Goal: Find specific page/section: Find specific page/section

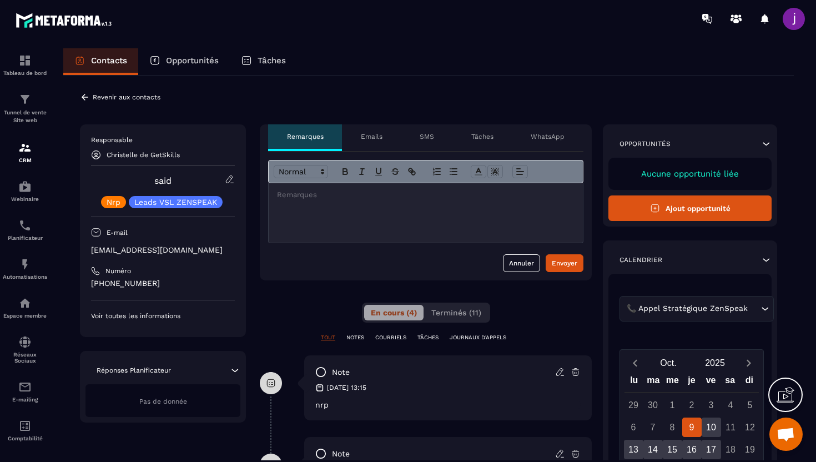
click at [84, 94] on icon at bounding box center [85, 97] width 7 height 6
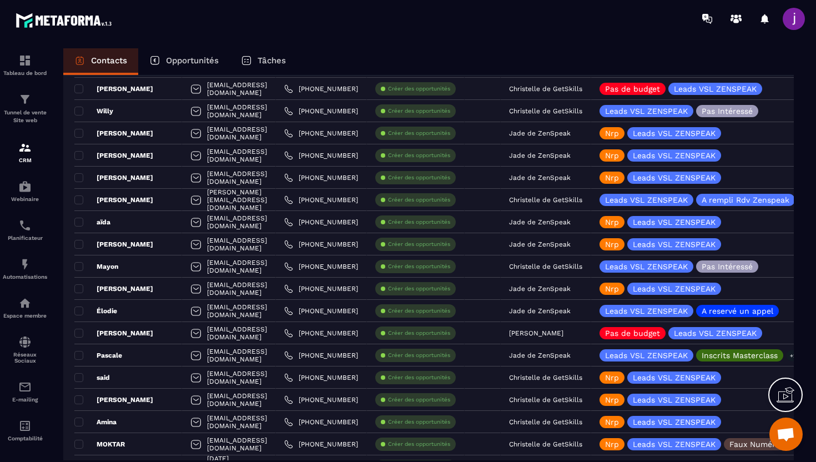
scroll to position [797, 0]
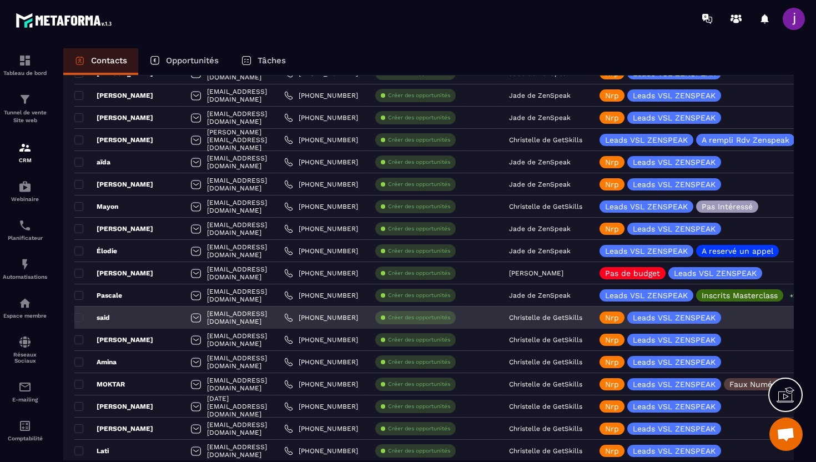
click at [582, 319] on p "Christelle de GetSkills" at bounding box center [545, 318] width 73 height 8
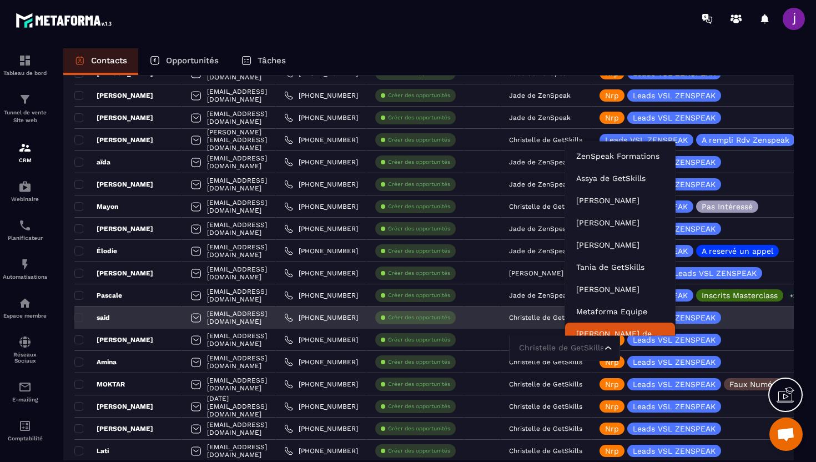
scroll to position [8, 0]
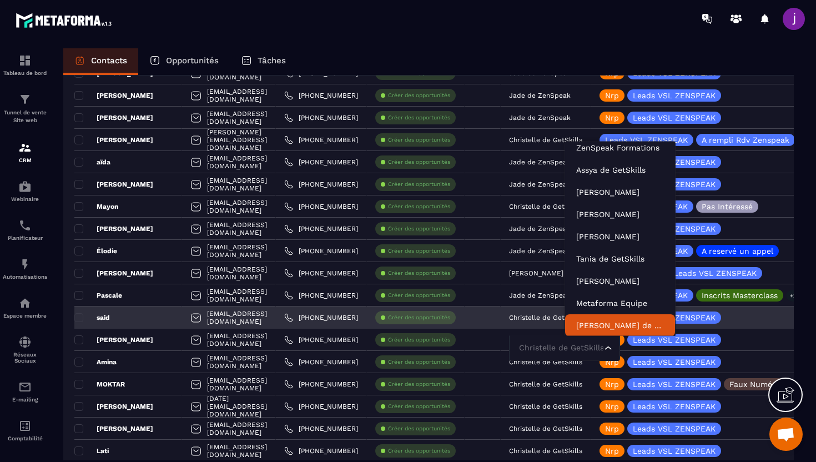
click at [601, 346] on input "Search for option" at bounding box center [558, 348] width 85 height 12
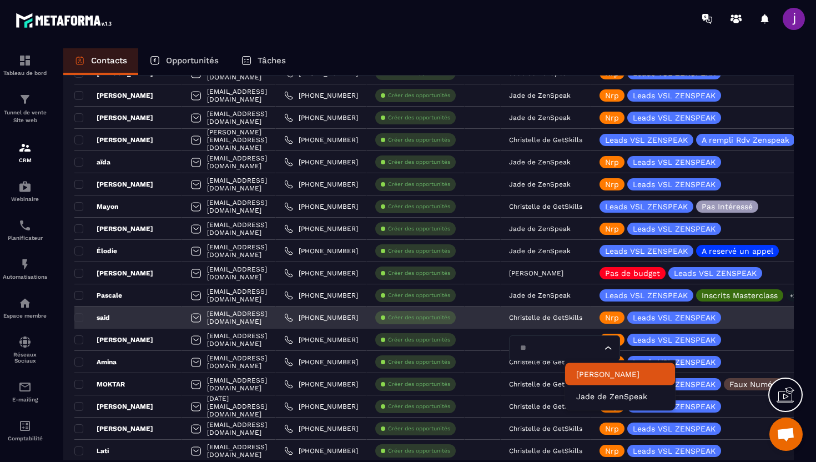
scroll to position [0, 0]
type input "****"
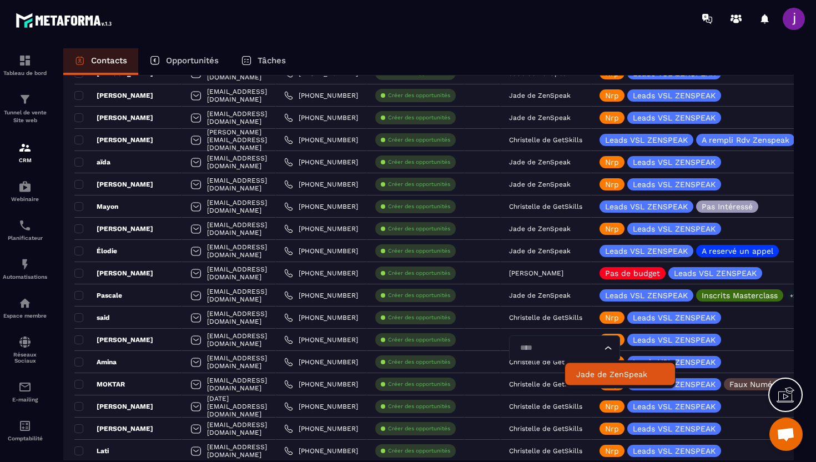
click at [588, 377] on p "Jade de ZenSpeak" at bounding box center [620, 374] width 88 height 11
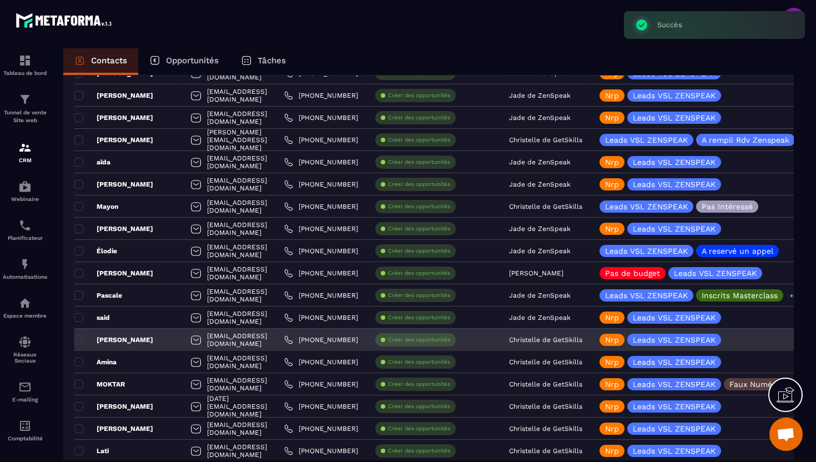
click at [582, 343] on p "Christelle de GetSkills" at bounding box center [545, 340] width 73 height 8
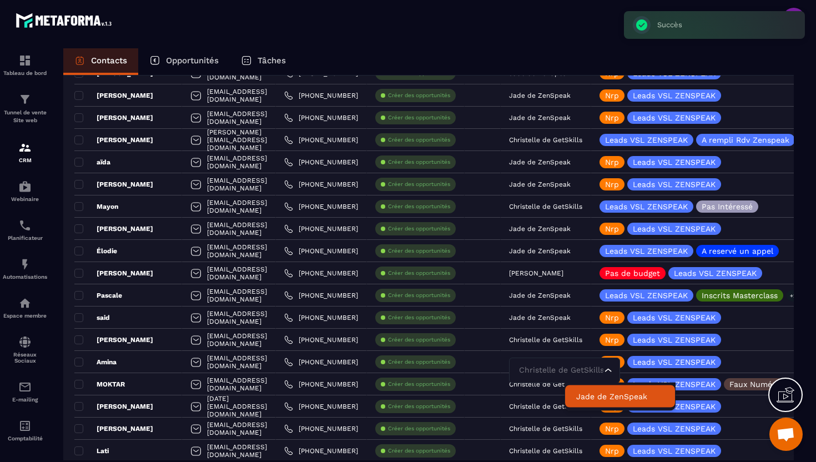
click at [591, 391] on p "Jade de ZenSpeak" at bounding box center [620, 396] width 88 height 11
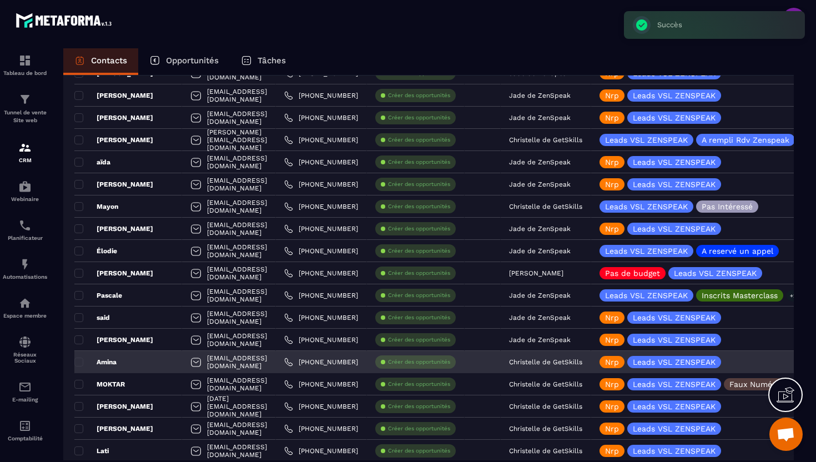
click at [582, 359] on p "Christelle de GetSkills" at bounding box center [545, 362] width 73 height 8
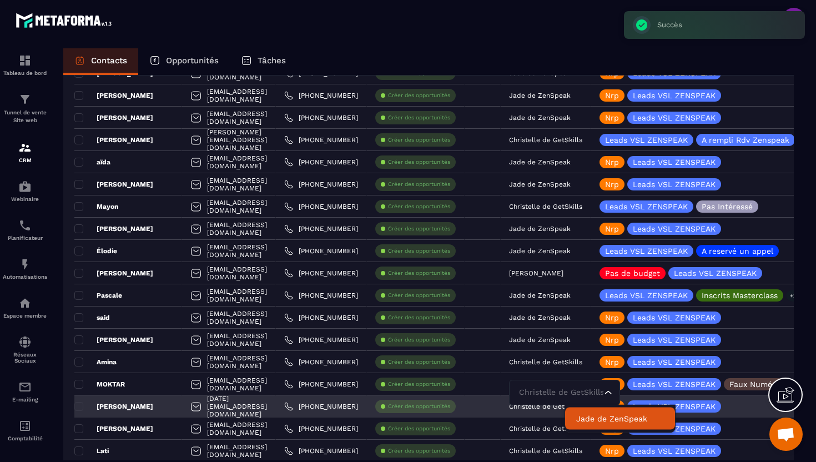
click at [590, 414] on p "Jade de ZenSpeak" at bounding box center [620, 418] width 88 height 11
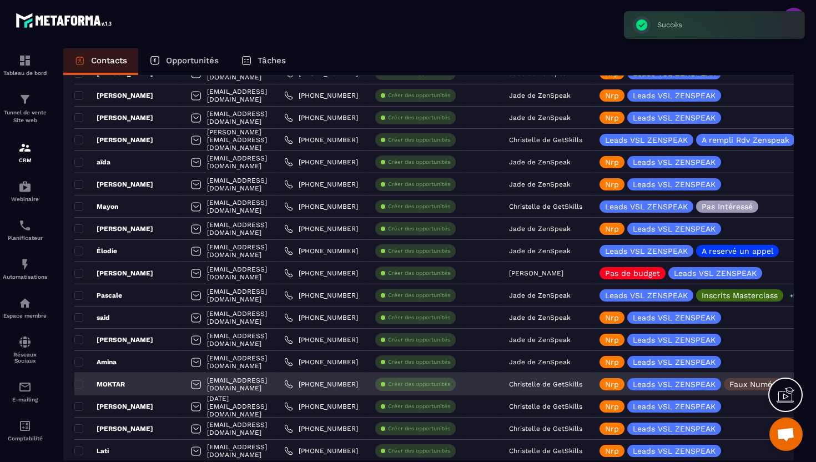
click at [582, 386] on p "Christelle de GetSkills" at bounding box center [545, 384] width 73 height 8
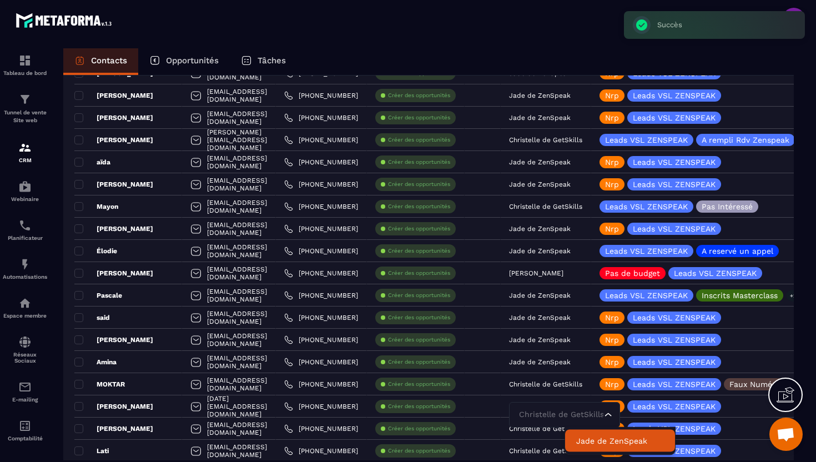
click at [586, 437] on p "Jade de ZenSpeak" at bounding box center [620, 440] width 88 height 11
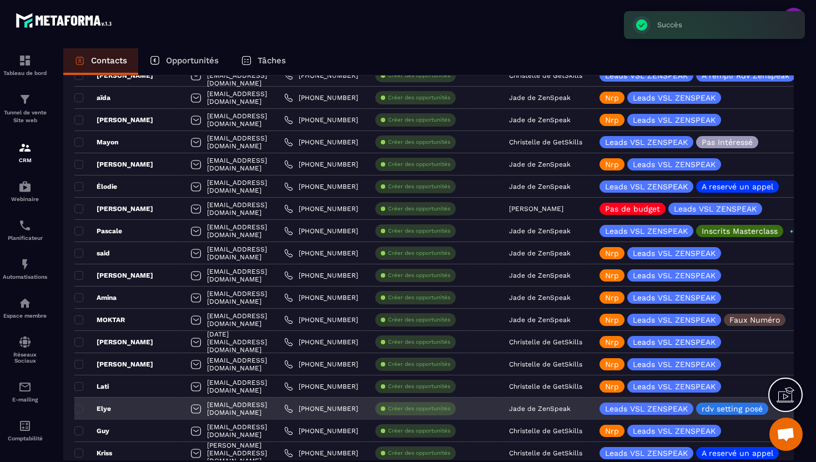
scroll to position [891, 0]
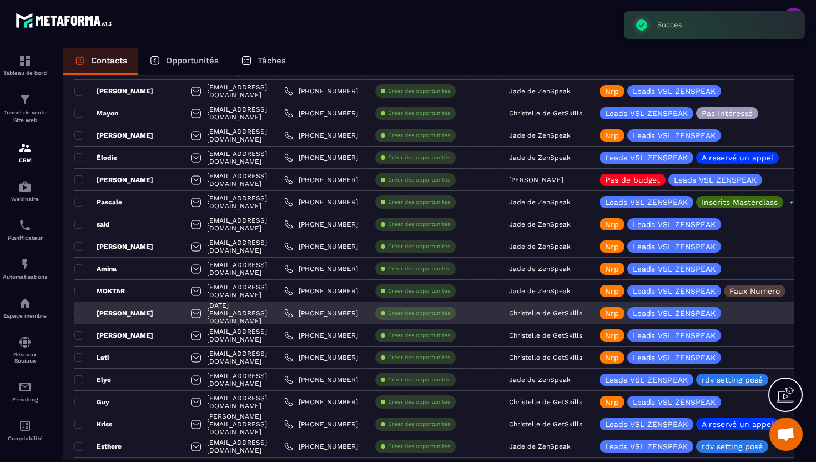
click at [582, 315] on p "Christelle de GetSkills" at bounding box center [545, 313] width 73 height 8
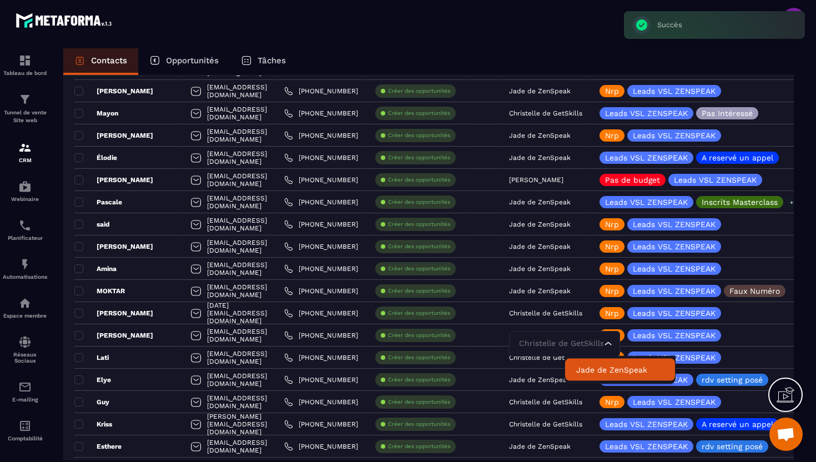
click at [607, 366] on p "Jade de ZenSpeak" at bounding box center [620, 369] width 88 height 11
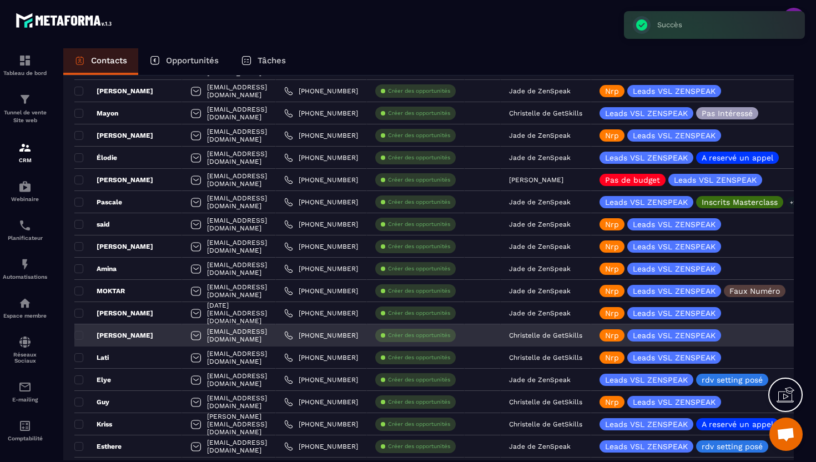
click at [582, 333] on p "Christelle de GetSkills" at bounding box center [545, 335] width 73 height 8
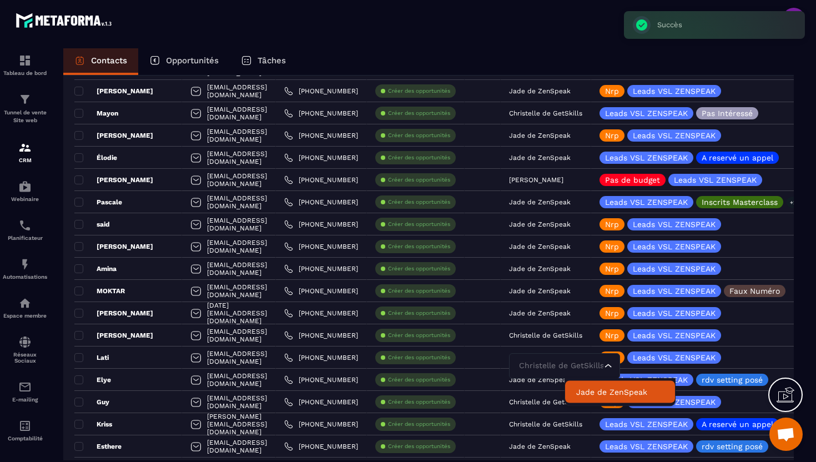
click at [610, 396] on p "Jade de ZenSpeak" at bounding box center [620, 391] width 88 height 11
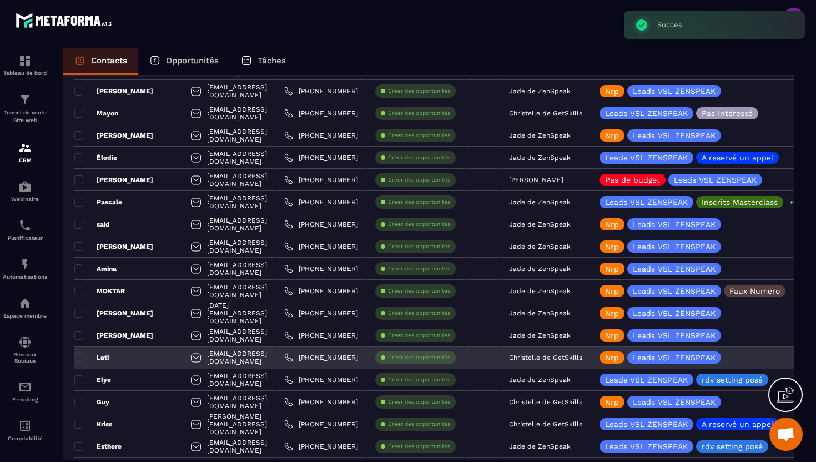
click at [582, 361] on p "Christelle de GetSkills" at bounding box center [545, 358] width 73 height 8
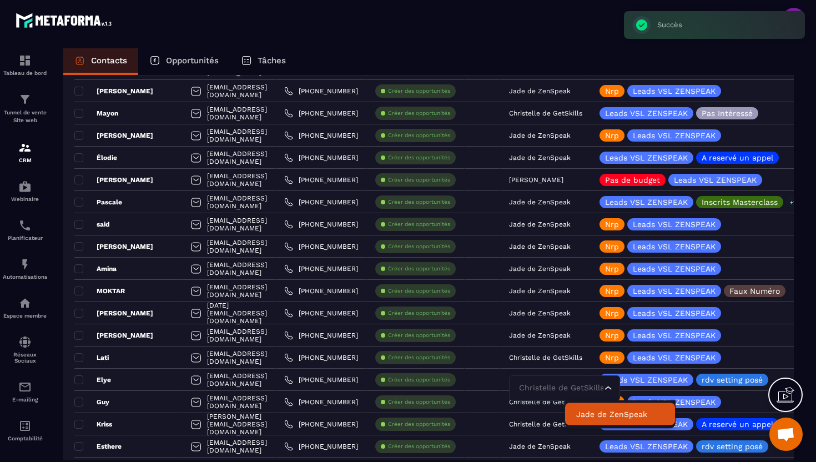
click at [598, 416] on p "Jade de ZenSpeak" at bounding box center [620, 414] width 88 height 11
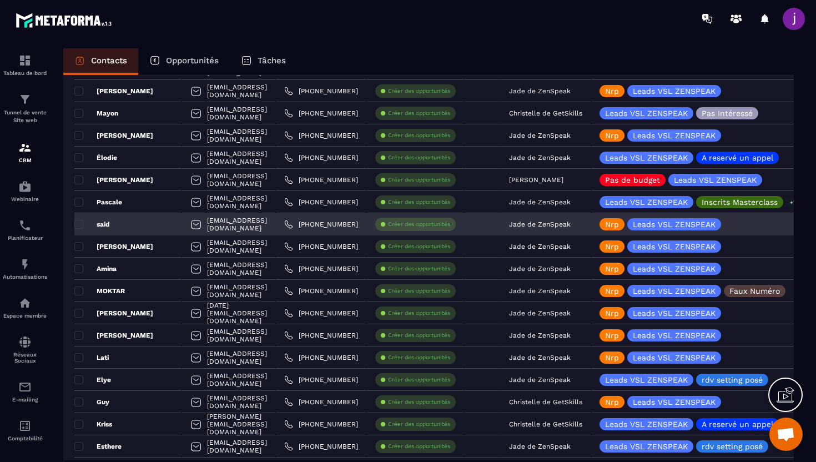
click at [156, 229] on div "said" at bounding box center [128, 224] width 108 height 22
